Goal: Task Accomplishment & Management: Manage account settings

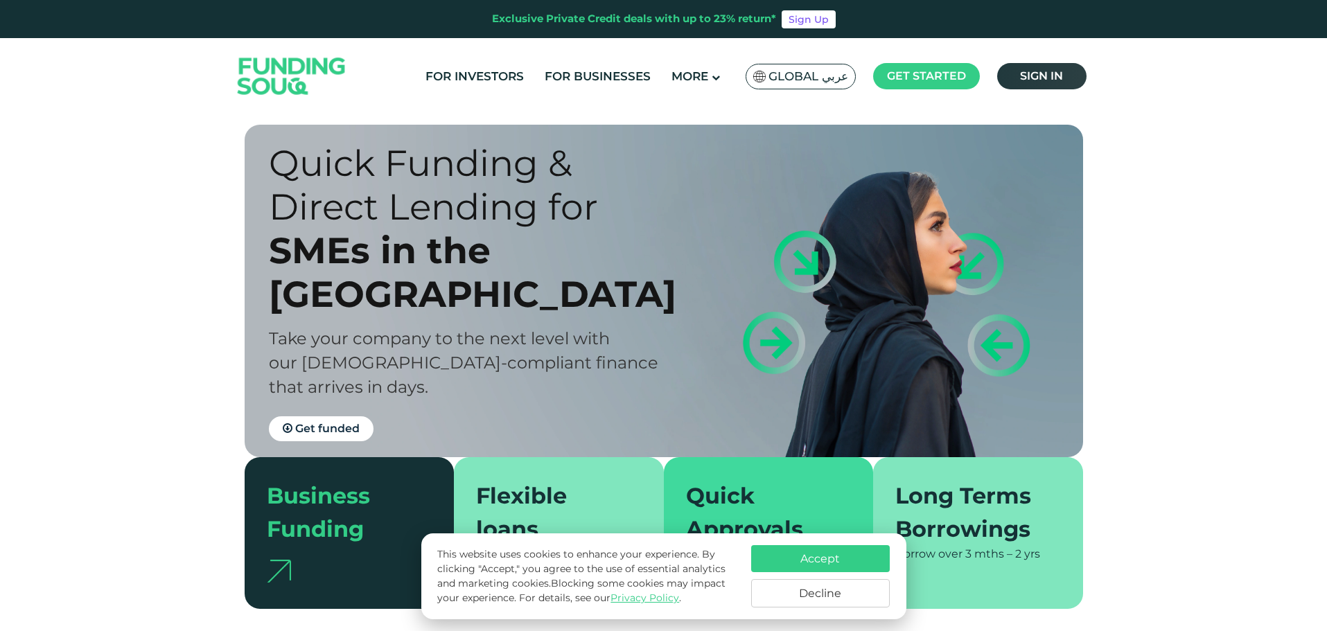
click at [1026, 73] on span "Sign in" at bounding box center [1041, 75] width 43 height 13
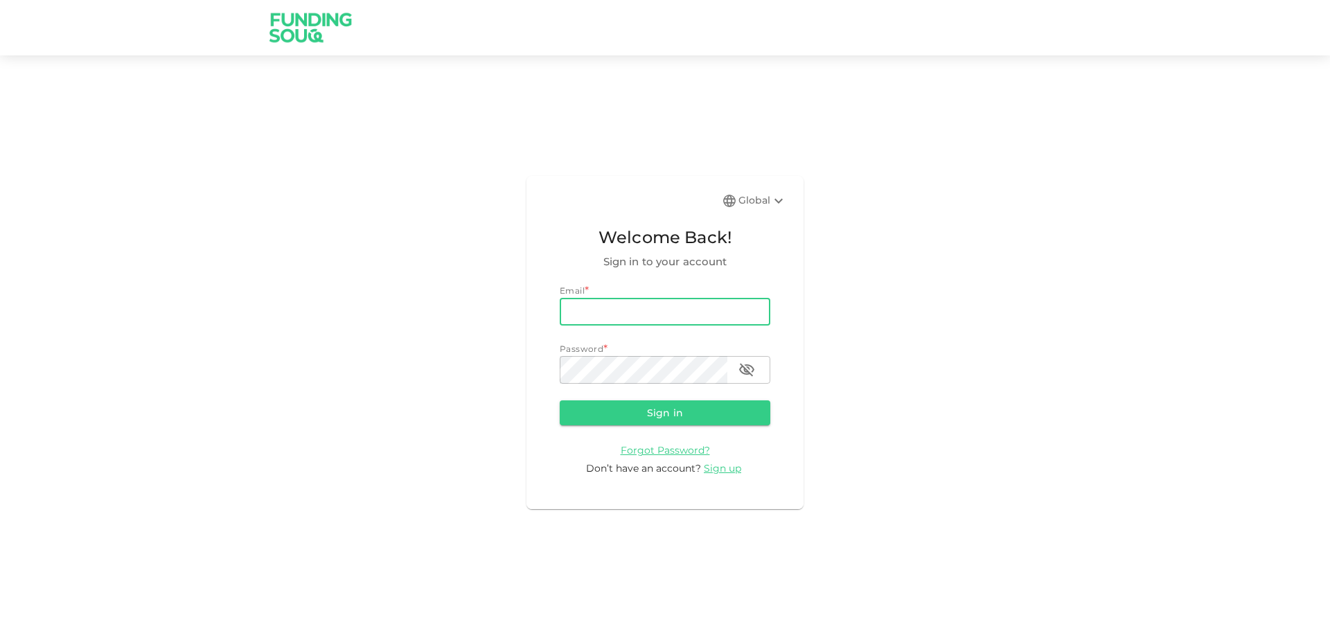
click at [727, 312] on input "email" at bounding box center [665, 312] width 211 height 28
type input "[EMAIL_ADDRESS][DOMAIN_NAME]"
click at [734, 412] on button "Sign in" at bounding box center [665, 412] width 211 height 25
